Goal: Task Accomplishment & Management: Manage account settings

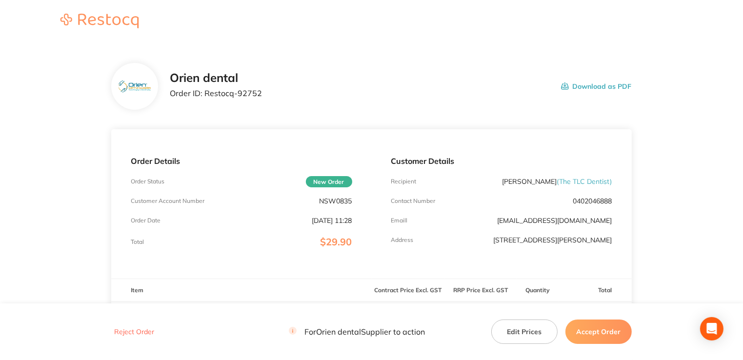
click at [345, 200] on p "NSW0835" at bounding box center [336, 201] width 33 height 8
copy p "NSW0835"
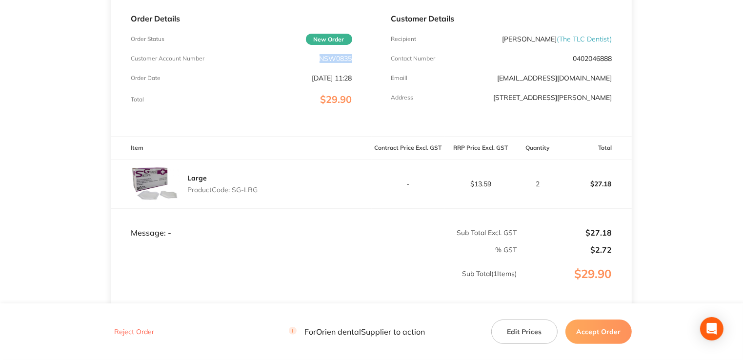
scroll to position [146, 0]
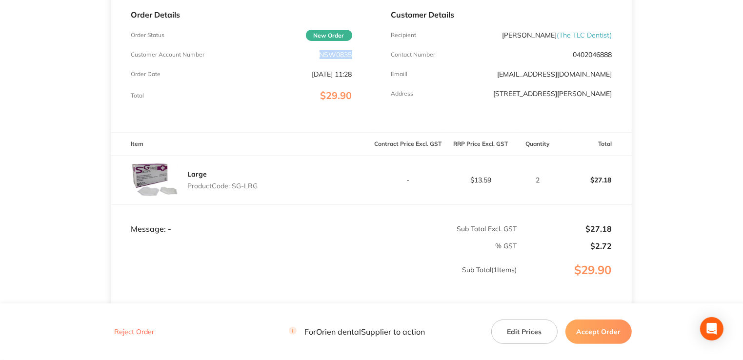
drag, startPoint x: 264, startPoint y: 186, endPoint x: 233, endPoint y: 186, distance: 30.3
click at [233, 186] on div "Large Product Code: SG-LRG" at bounding box center [241, 180] width 260 height 49
copy p "SG-LRG"
click at [283, 198] on div "Large Product Code: SG-LRG" at bounding box center [241, 180] width 260 height 49
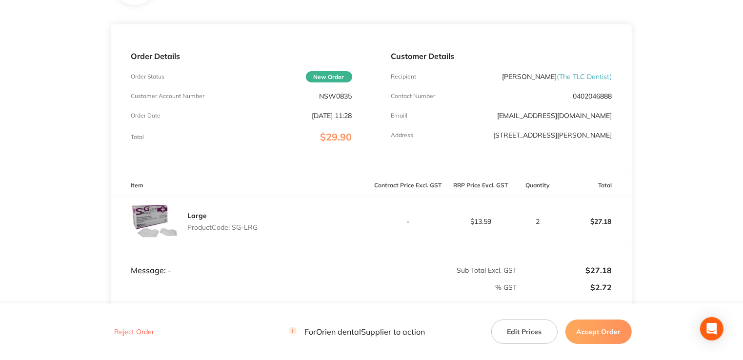
scroll to position [0, 0]
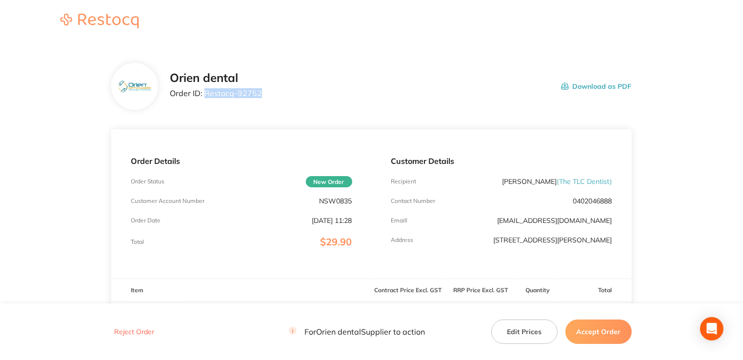
drag, startPoint x: 278, startPoint y: 94, endPoint x: 203, endPoint y: 98, distance: 75.3
click at [203, 98] on div "Orien dental Order ID: Restocq- 92752 Download as PDF" at bounding box center [401, 86] width 462 height 30
copy p "Restocq- 92752"
drag, startPoint x: 611, startPoint y: 317, endPoint x: 609, endPoint y: 325, distance: 8.2
click at [610, 320] on footer "Reject Order For Orien dental Supplier to action Edit Prices Accept Order" at bounding box center [371, 332] width 743 height 56
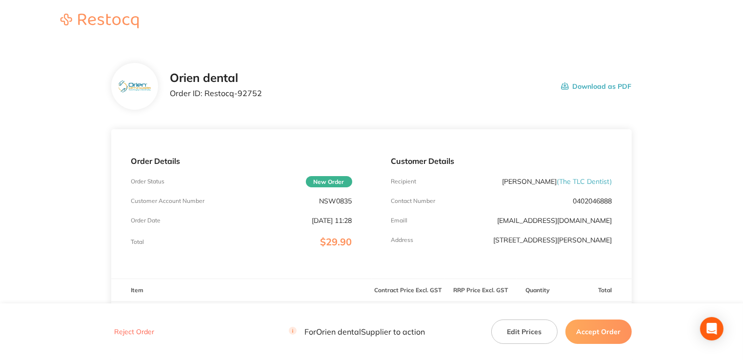
click at [608, 333] on button "Accept Order" at bounding box center [599, 332] width 66 height 24
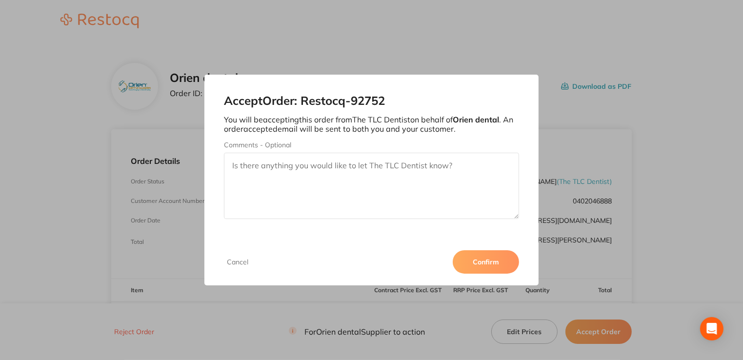
click at [491, 266] on button "Confirm" at bounding box center [486, 261] width 66 height 23
